Goal: Subscribe to service/newsletter

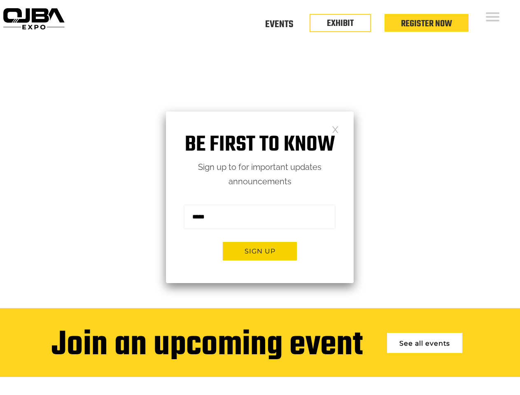
click at [260, 198] on form "Sign me up for the newsletter! ******* Sign up" at bounding box center [260, 236] width 188 height 94
click at [260, 251] on button "Sign up" at bounding box center [260, 251] width 74 height 19
